Goal: Find specific page/section: Find specific page/section

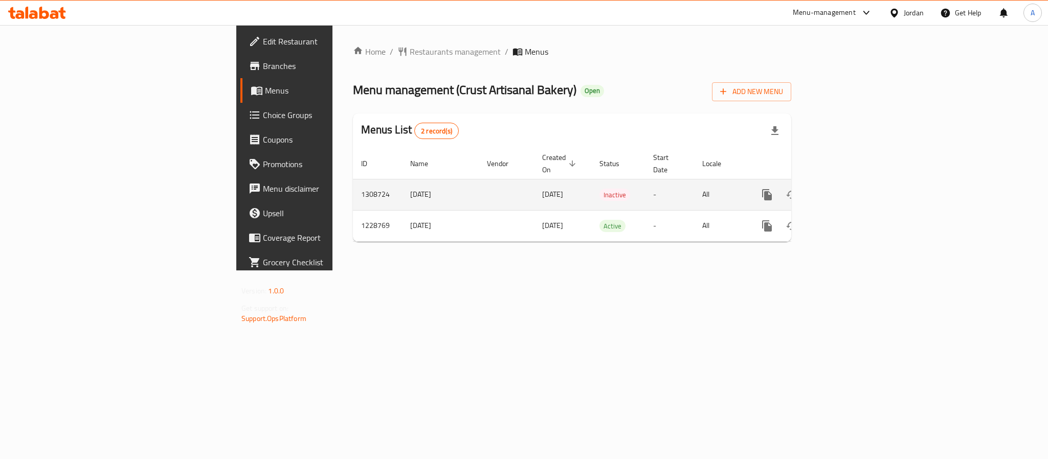
click at [845, 190] on icon "enhanced table" at bounding box center [840, 194] width 9 height 9
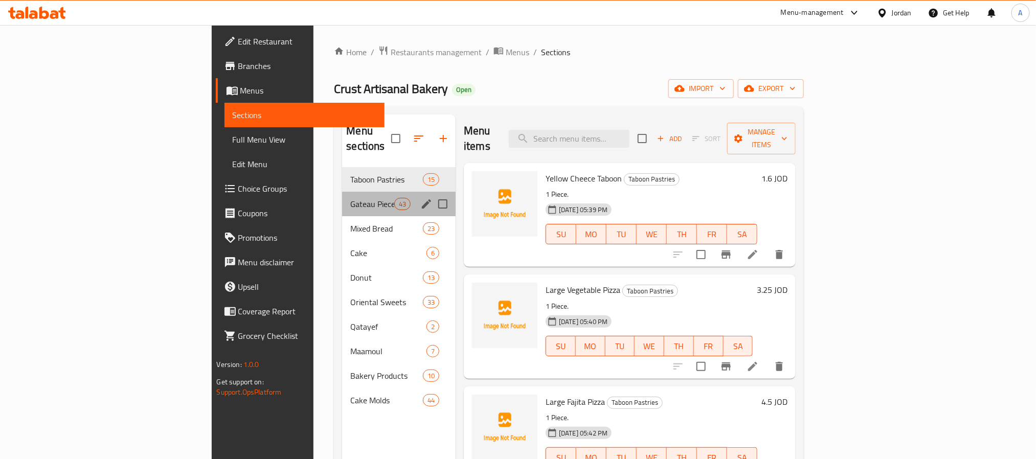
click at [342, 192] on div "Gateau Pieces 43" at bounding box center [399, 204] width 114 height 25
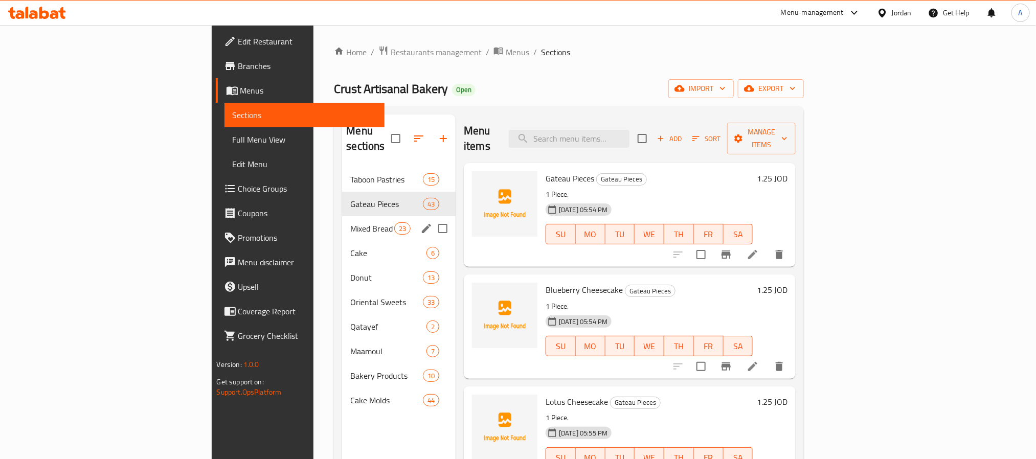
click at [350, 222] on span "Mixed Bread" at bounding box center [371, 228] width 43 height 12
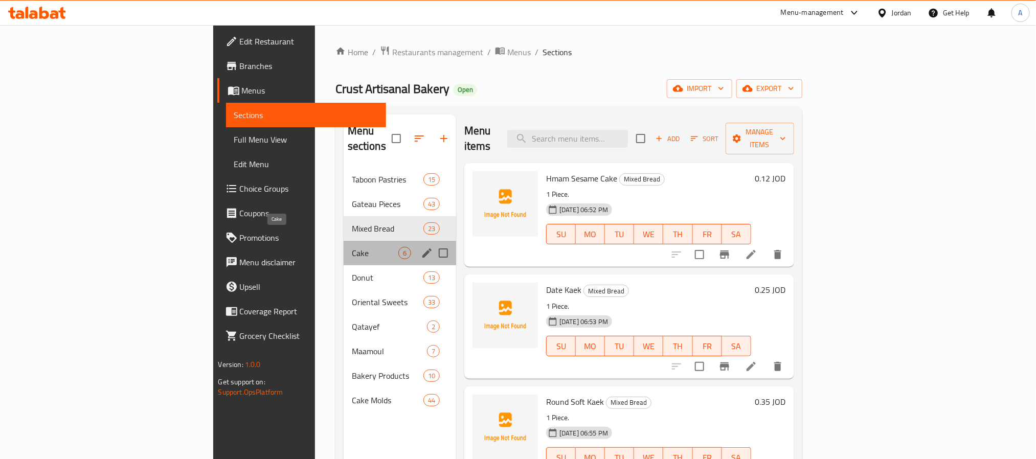
click at [352, 247] on span "Cake" at bounding box center [375, 253] width 47 height 12
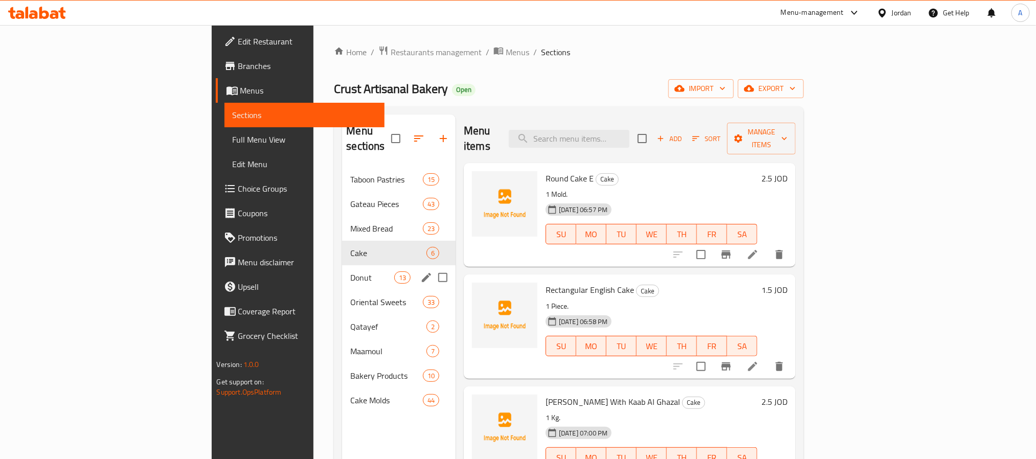
click at [342, 290] on div "Oriental Sweets 33" at bounding box center [399, 302] width 114 height 25
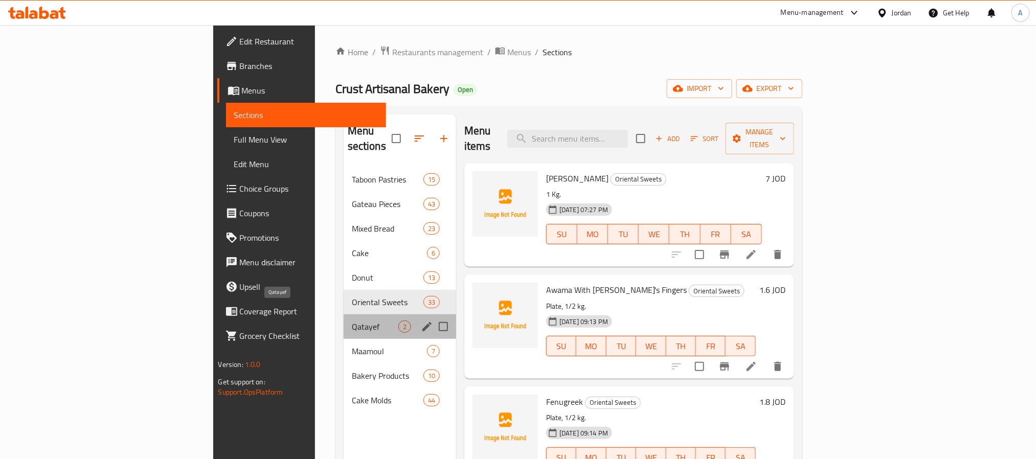
click at [352, 321] on span "Qatayef" at bounding box center [375, 327] width 47 height 12
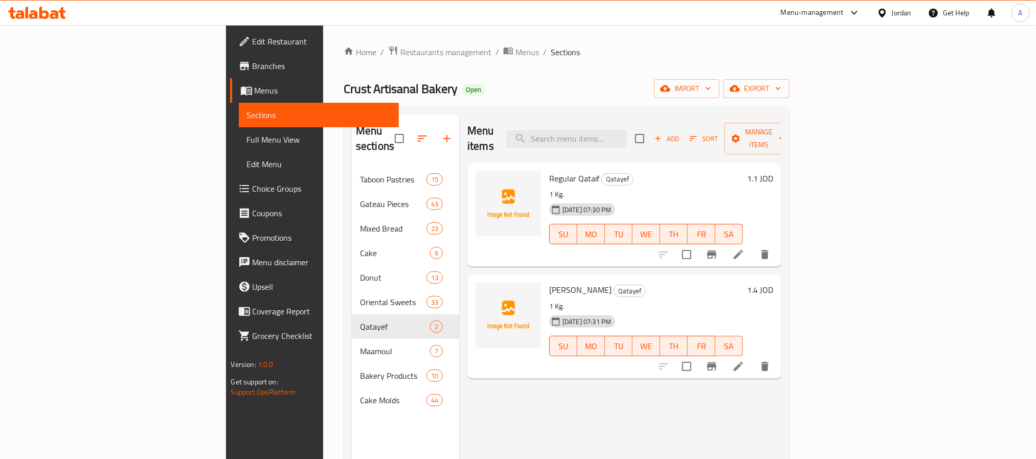
click at [253, 70] on span "Branches" at bounding box center [322, 66] width 138 height 12
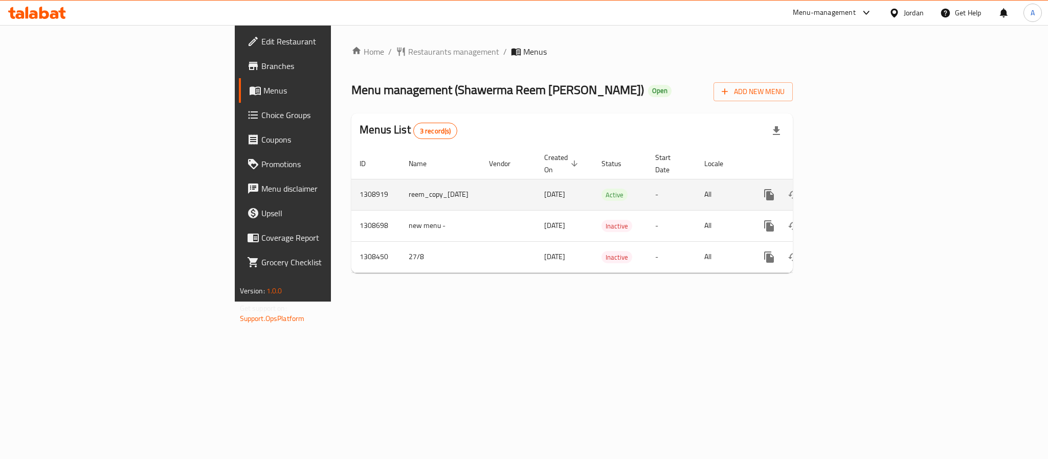
click at [544, 188] on span "31/08/2025" at bounding box center [554, 194] width 21 height 13
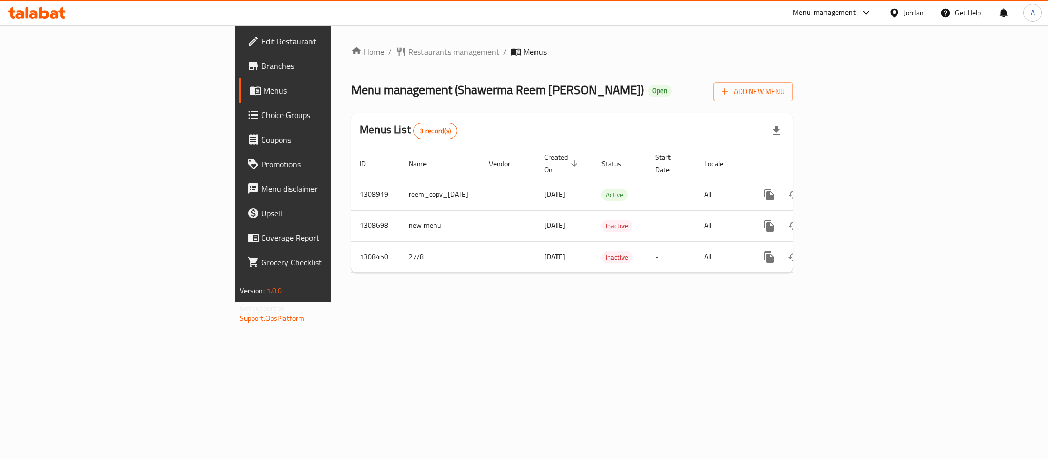
click at [889, 14] on icon at bounding box center [894, 13] width 11 height 11
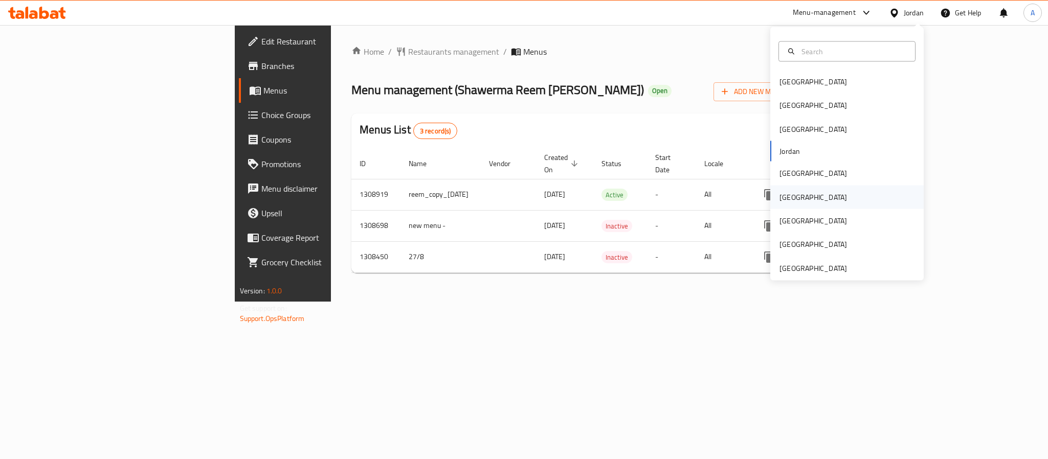
click at [797, 195] on div "[GEOGRAPHIC_DATA]" at bounding box center [846, 197] width 153 height 24
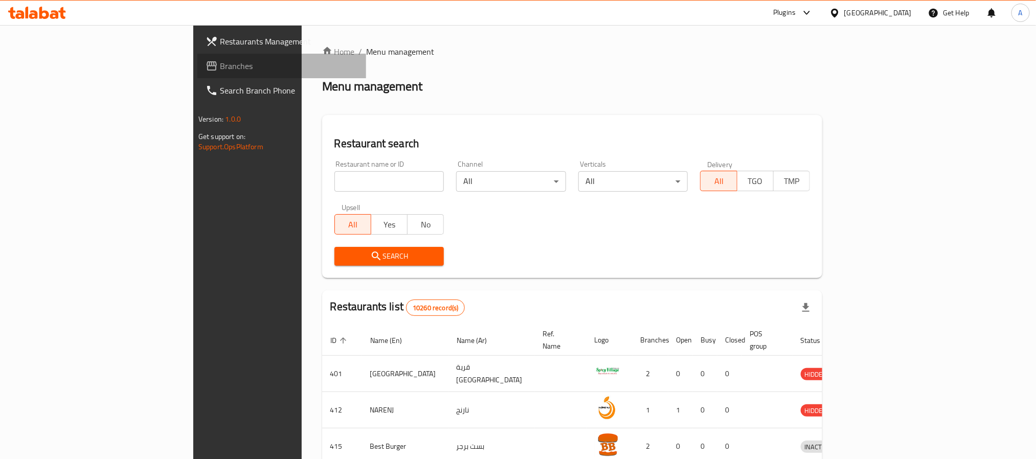
click at [220, 67] on span "Branches" at bounding box center [289, 66] width 138 height 12
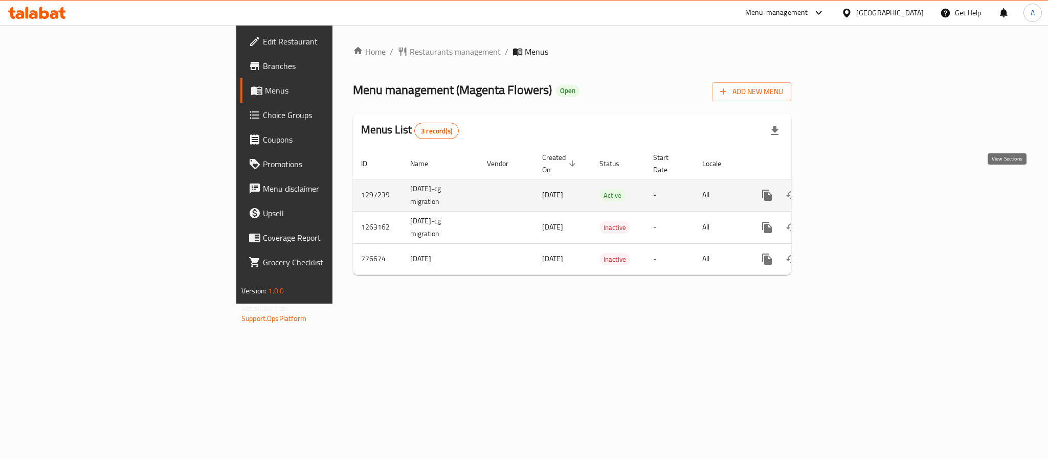
click at [853, 183] on link "enhanced table" at bounding box center [840, 195] width 25 height 25
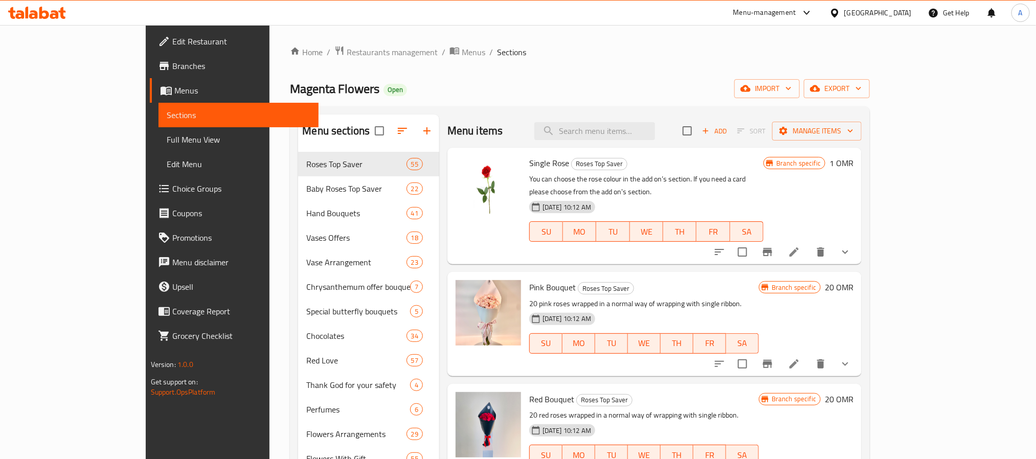
click at [150, 72] on link "Branches" at bounding box center [234, 66] width 169 height 25
